Goal: Task Accomplishment & Management: Use online tool/utility

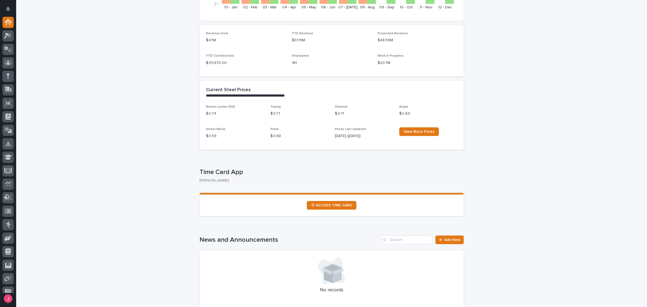
scroll to position [202, 0]
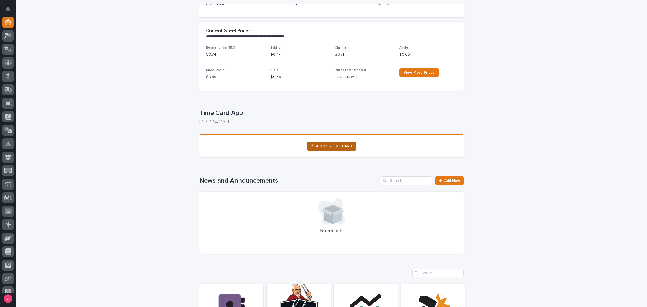
click at [329, 143] on link "⏲ ACCESS TIME CARD" at bounding box center [332, 146] width 50 height 9
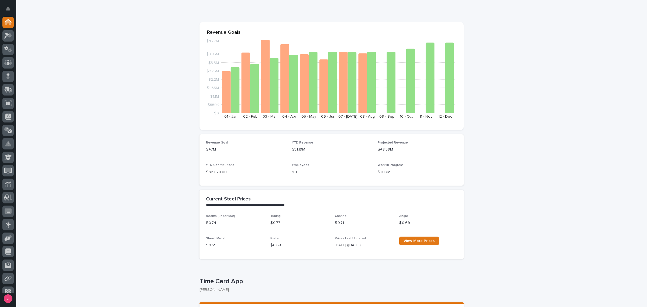
scroll to position [0, 0]
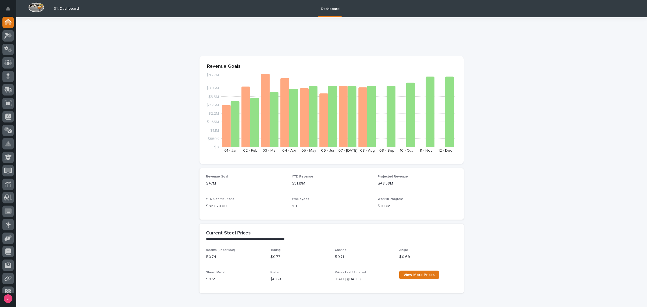
drag, startPoint x: 6, startPoint y: 10, endPoint x: 34, endPoint y: 26, distance: 32.7
click at [6, 10] on icon "Notifications" at bounding box center [8, 8] width 4 height 5
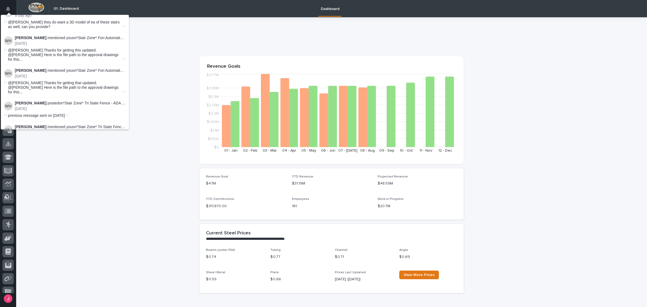
scroll to position [135, 0]
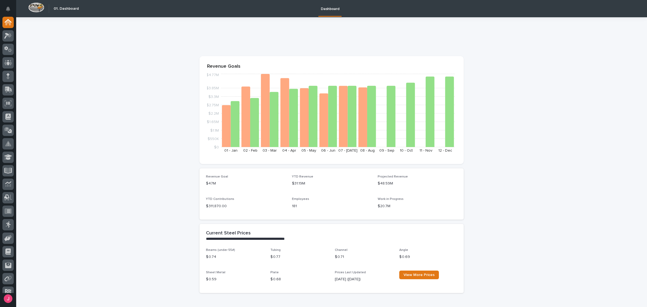
click at [9, 37] on icon at bounding box center [9, 34] width 5 height 5
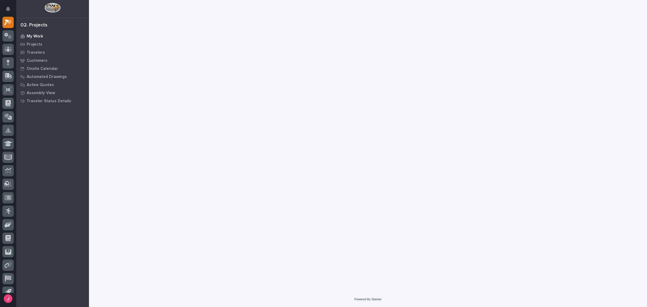
click at [36, 36] on p "My Work" at bounding box center [35, 36] width 16 height 5
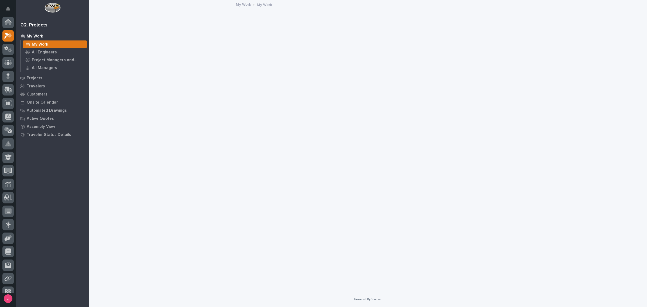
scroll to position [13, 0]
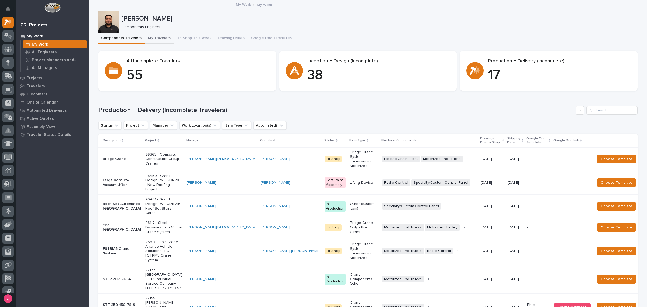
click at [158, 40] on button "My Travelers" at bounding box center [159, 38] width 29 height 11
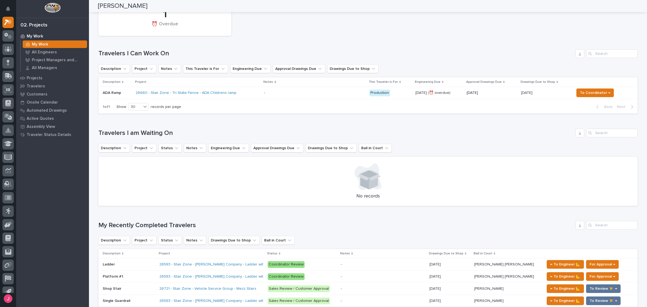
scroll to position [34, 0]
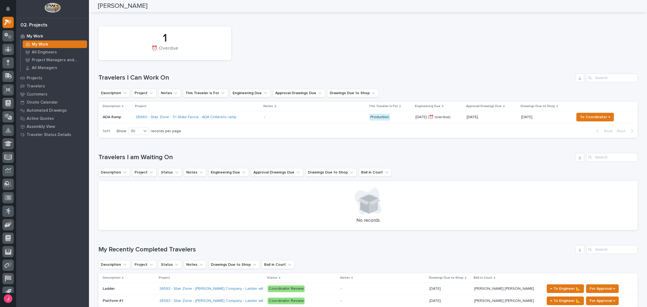
click at [310, 121] on div "- -" at bounding box center [314, 117] width 101 height 9
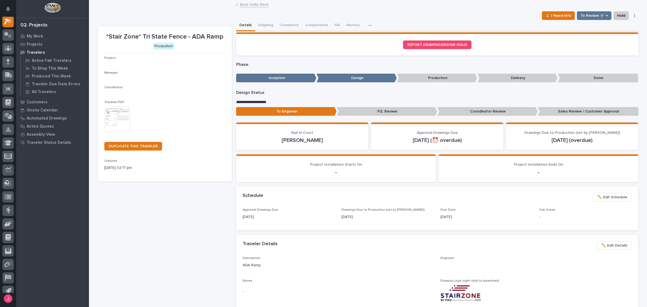
scroll to position [13, 0]
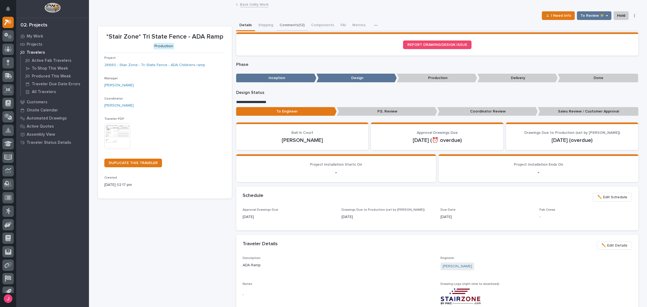
click at [297, 19] on div "⏳ I Need Info To Review 👨‍🏭 → Hold Cancel Change Traveler Type Regenerate PDF G…" at bounding box center [368, 15] width 540 height 9
click at [297, 22] on button "Comments (12)" at bounding box center [292, 25] width 32 height 11
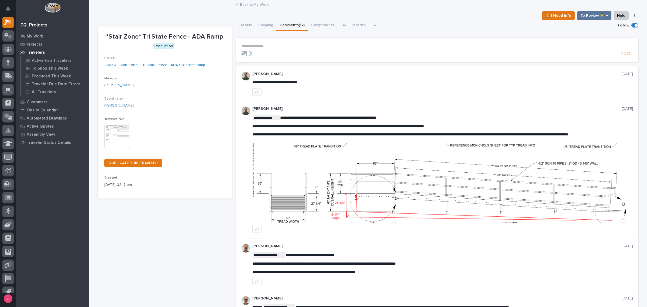
click at [253, 6] on link "Back to My Work" at bounding box center [254, 4] width 29 height 6
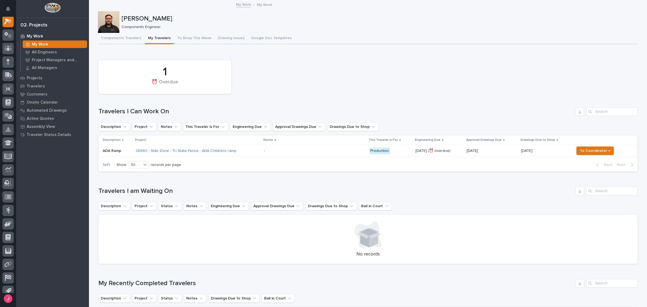
scroll to position [236, 0]
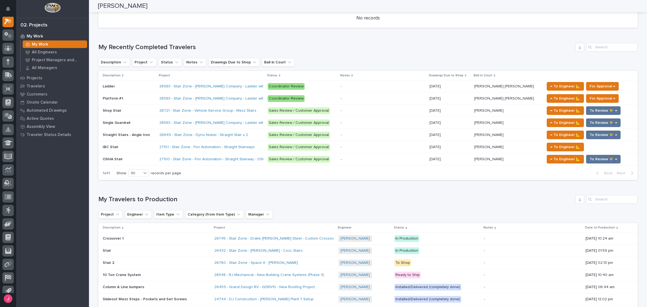
drag, startPoint x: 227, startPoint y: 132, endPoint x: 358, endPoint y: 54, distance: 152.9
click at [358, 54] on div "My Recently Completed Travelers Description Project Status Notes Drawings Due t…" at bounding box center [367, 111] width 539 height 137
click at [330, 100] on p "Coordinator Review" at bounding box center [302, 98] width 69 height 7
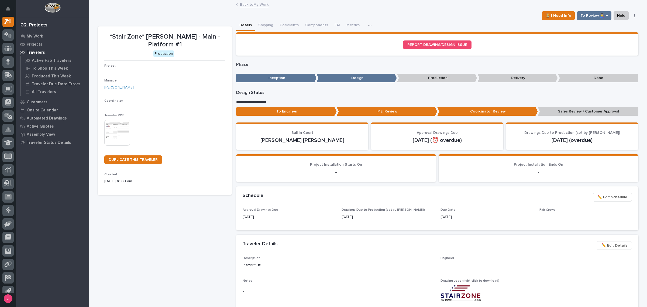
scroll to position [13, 0]
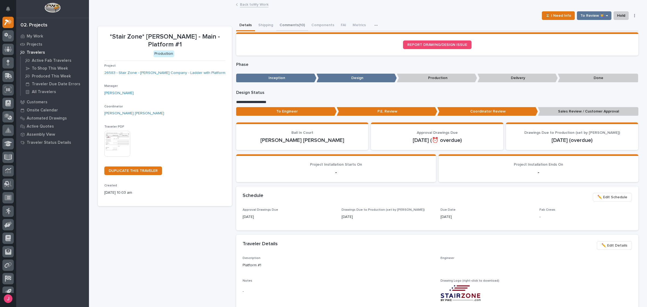
click at [292, 25] on button "Comments (10)" at bounding box center [292, 25] width 32 height 11
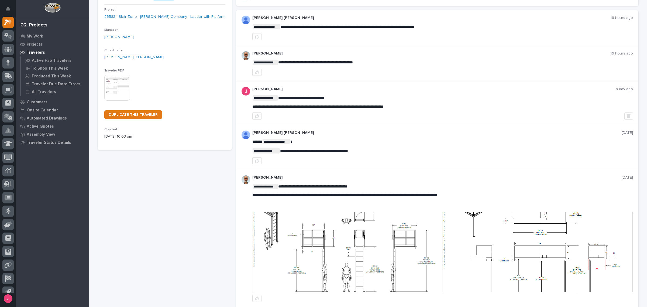
scroll to position [67, 0]
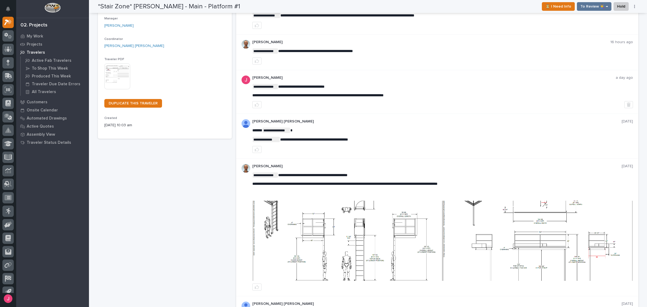
click at [309, 235] on img at bounding box center [348, 241] width 190 height 80
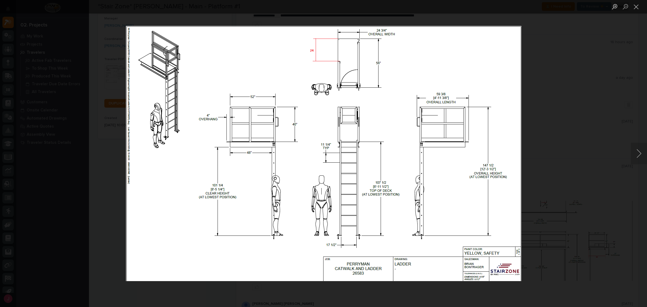
click at [559, 145] on div "Lightbox" at bounding box center [323, 153] width 647 height 307
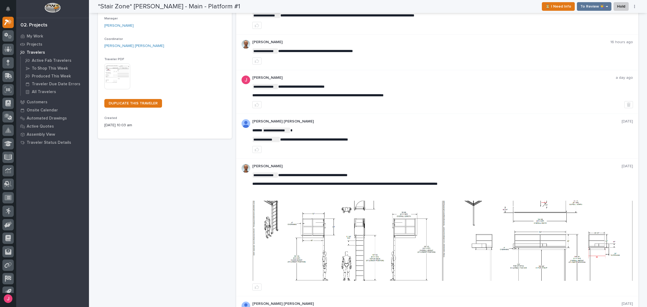
click at [554, 214] on img at bounding box center [538, 241] width 190 height 80
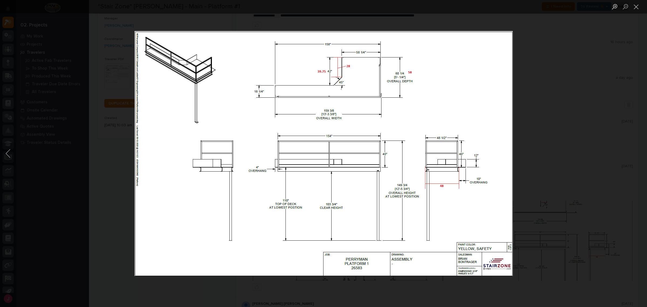
click at [550, 188] on div "Lightbox" at bounding box center [323, 153] width 647 height 307
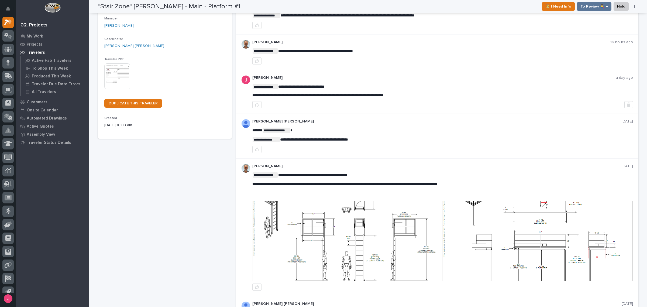
click at [551, 268] on img at bounding box center [538, 241] width 190 height 80
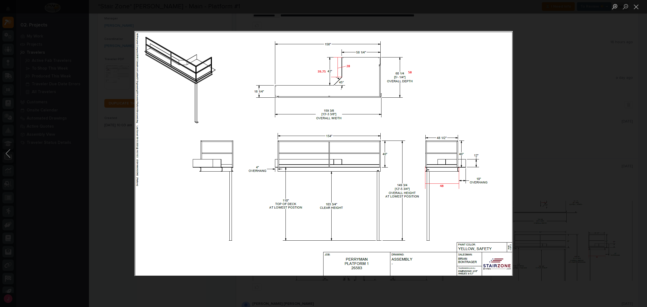
click at [576, 134] on div "Lightbox" at bounding box center [323, 153] width 647 height 307
